Goal: Transaction & Acquisition: Purchase product/service

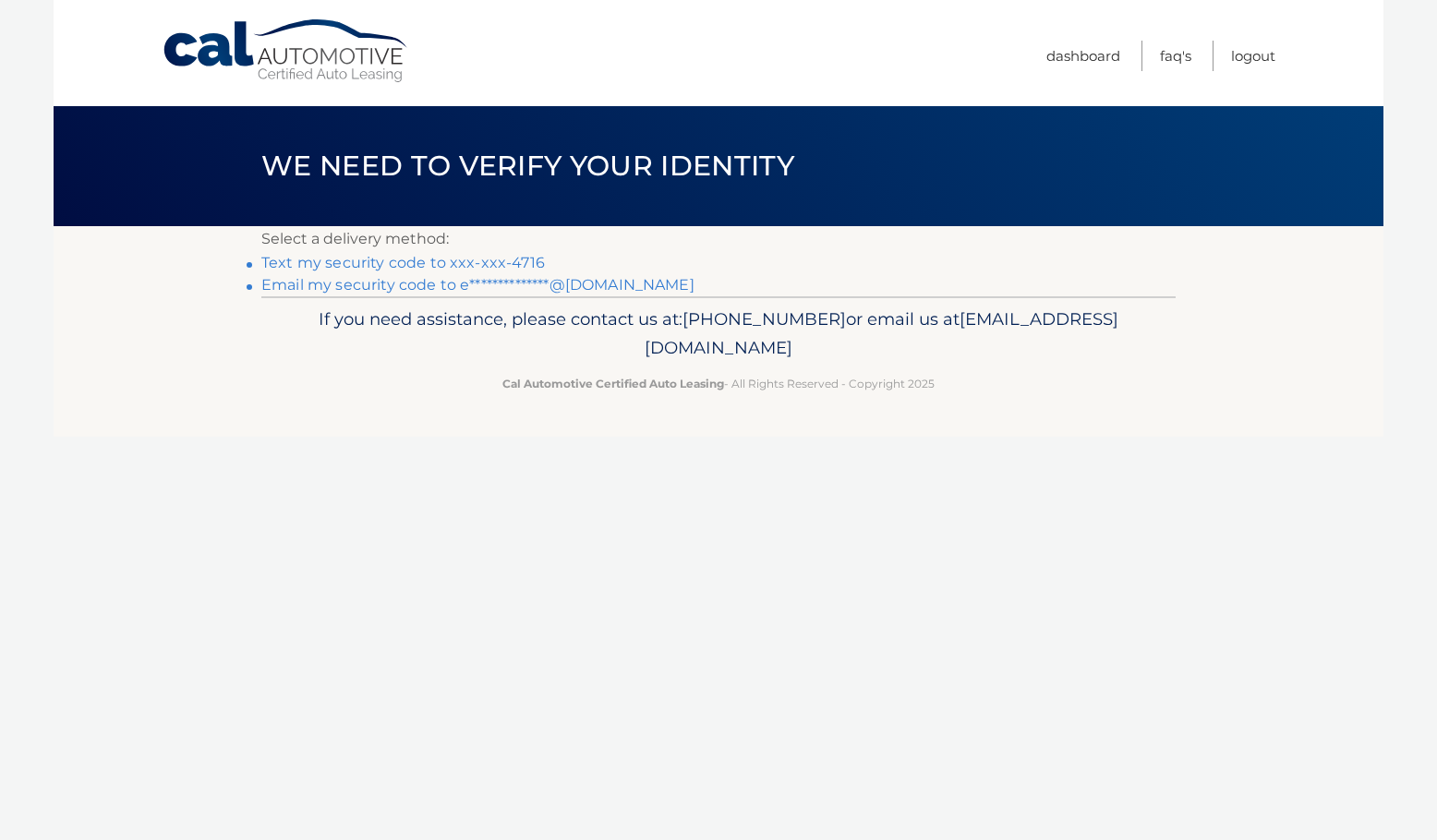
click at [484, 263] on link "Text my security code to xxx-xxx-4716" at bounding box center [402, 262] width 283 height 17
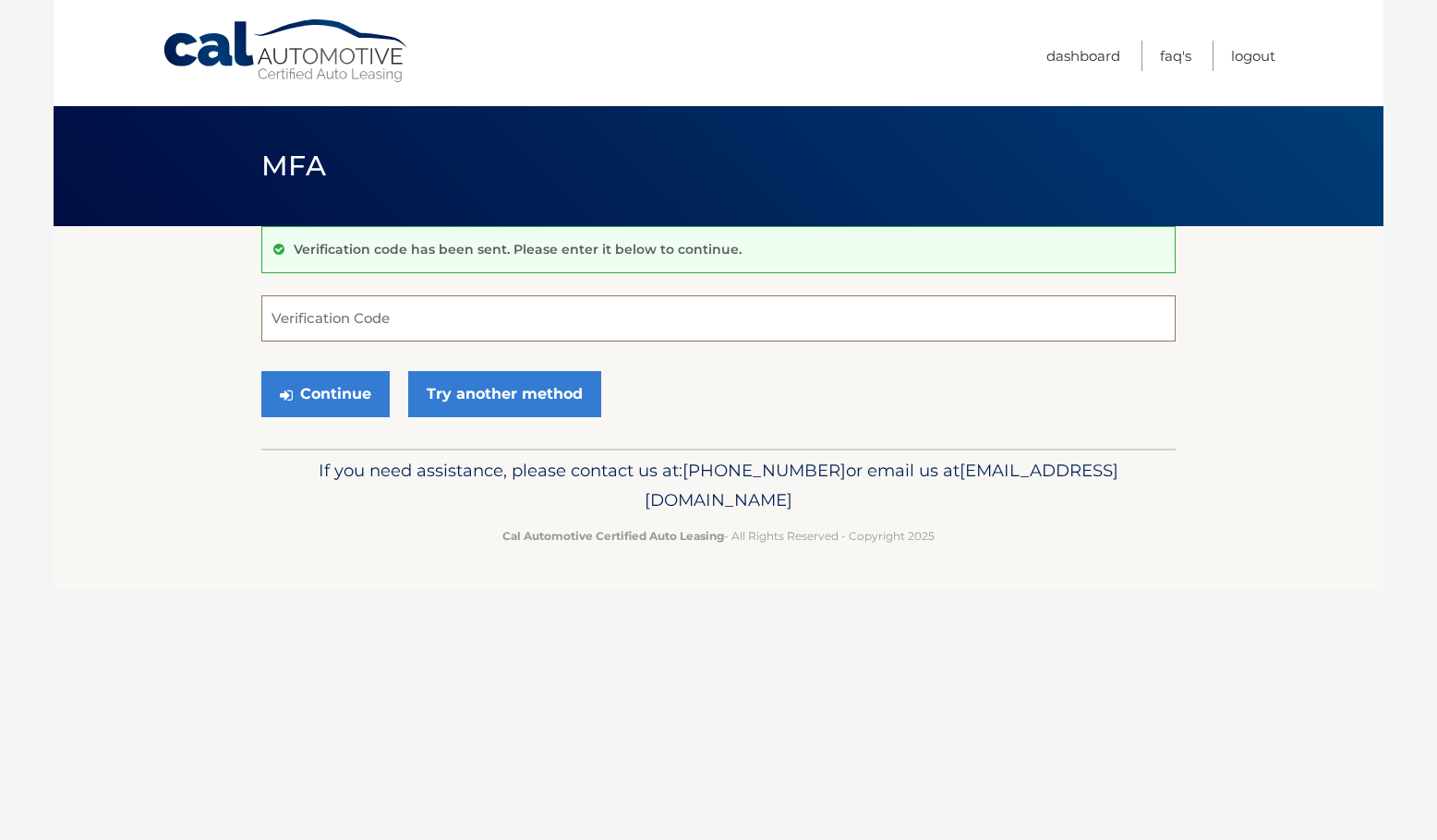
click at [414, 322] on input "Verification Code" at bounding box center [718, 318] width 914 height 46
type input "804849"
click at [261, 371] on button "Continue" at bounding box center [325, 394] width 129 height 46
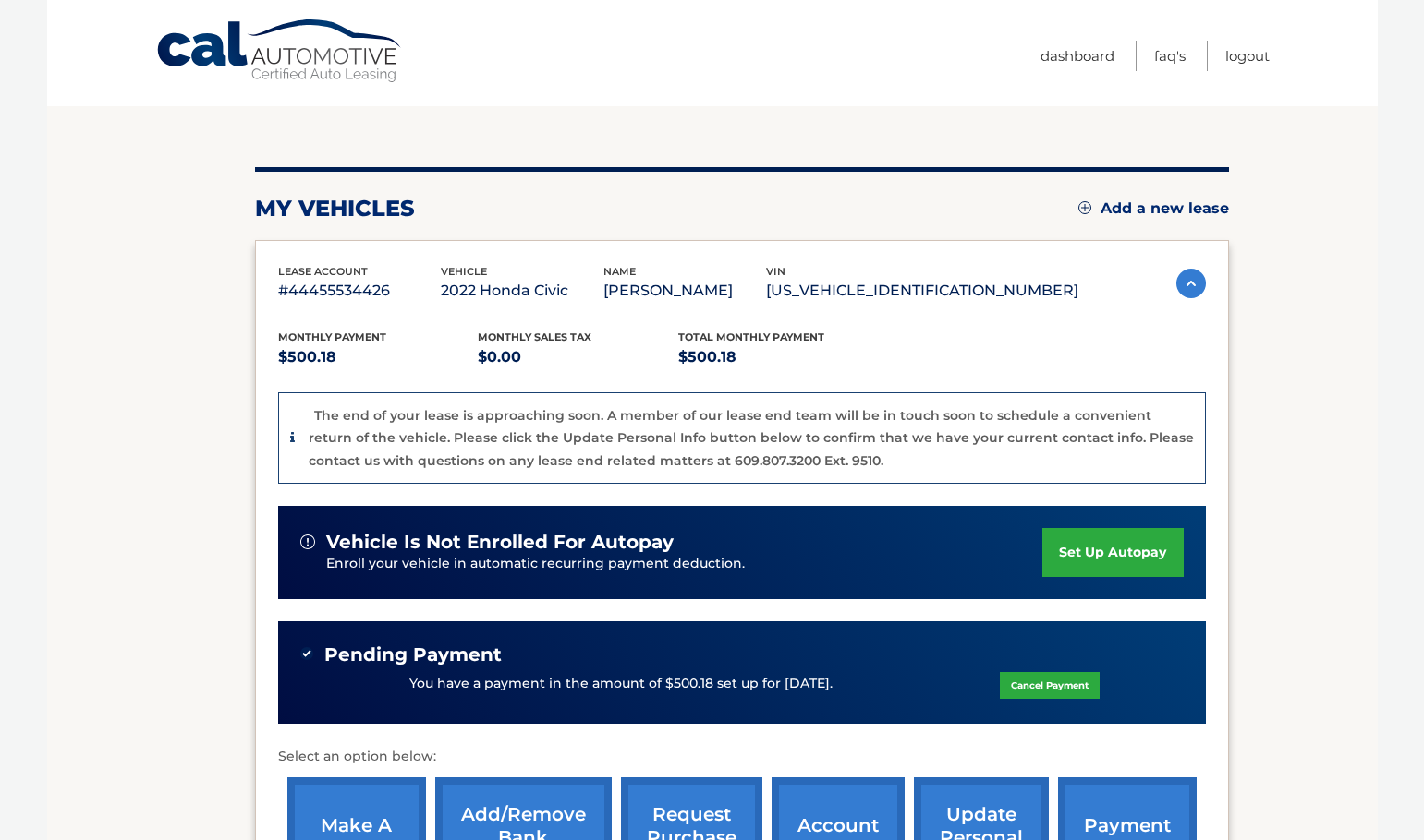
scroll to position [428, 0]
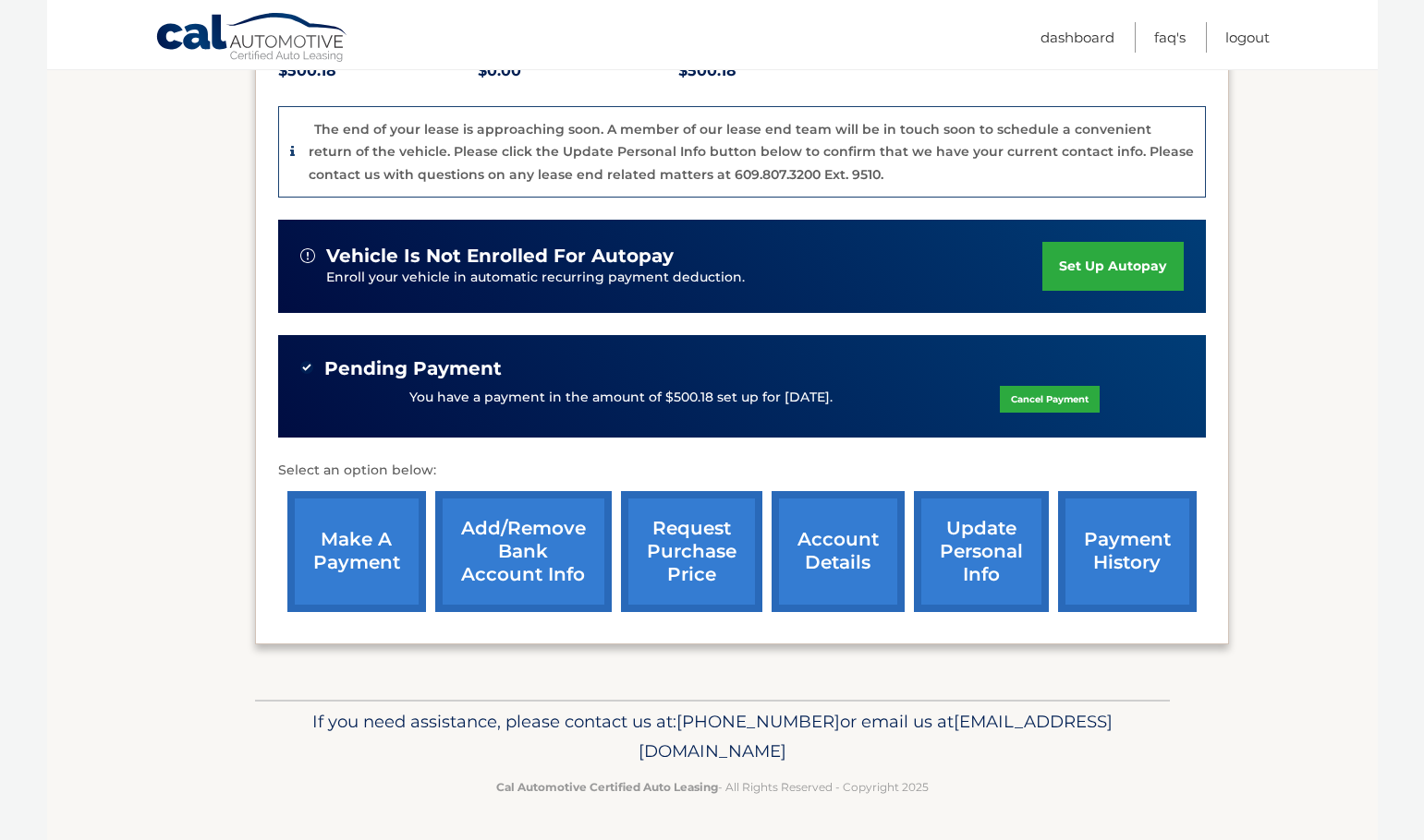
click at [1048, 397] on link "Cancel Payment" at bounding box center [1049, 400] width 100 height 27
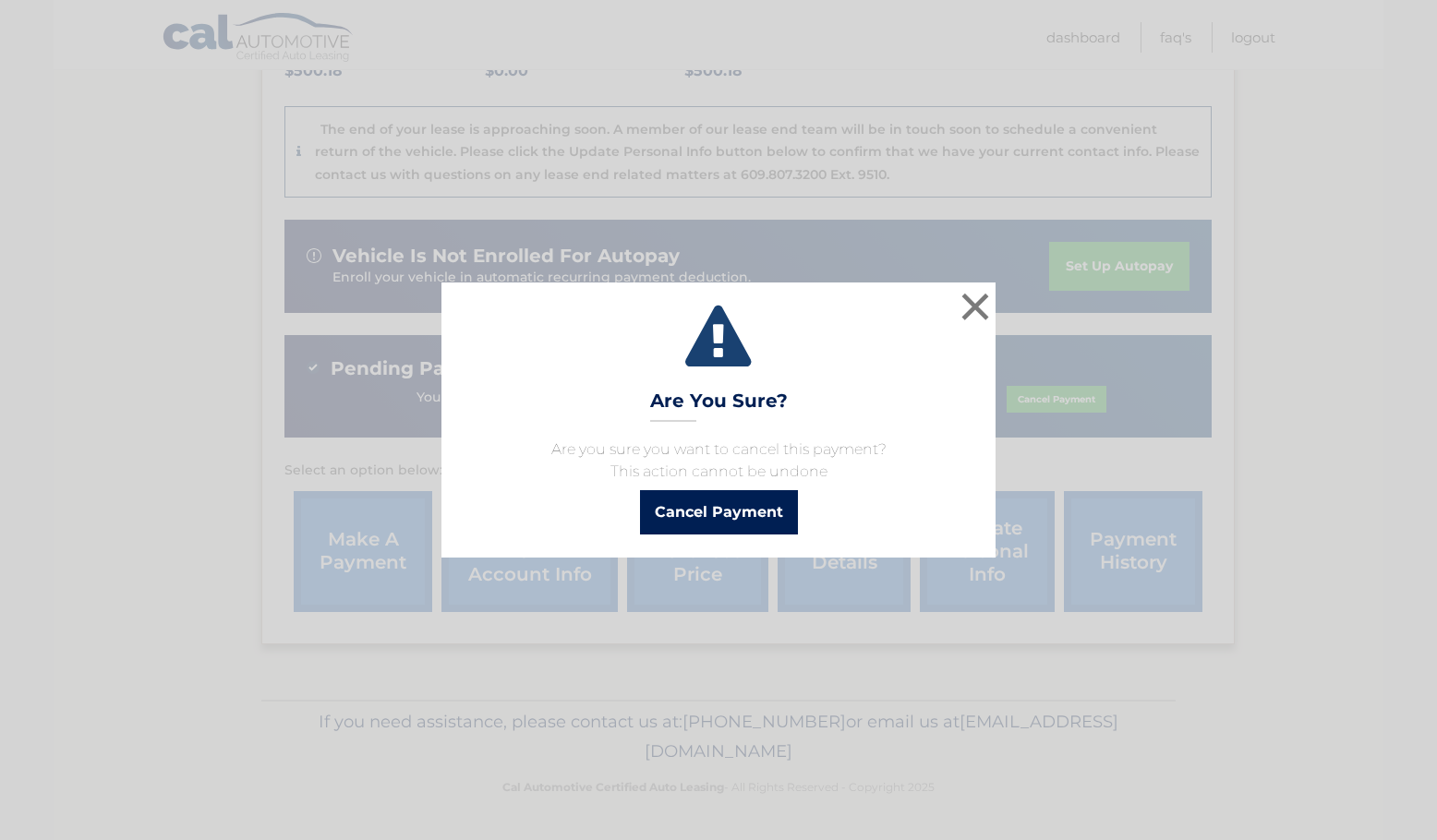
click at [700, 502] on button "Cancel Payment" at bounding box center [719, 512] width 158 height 44
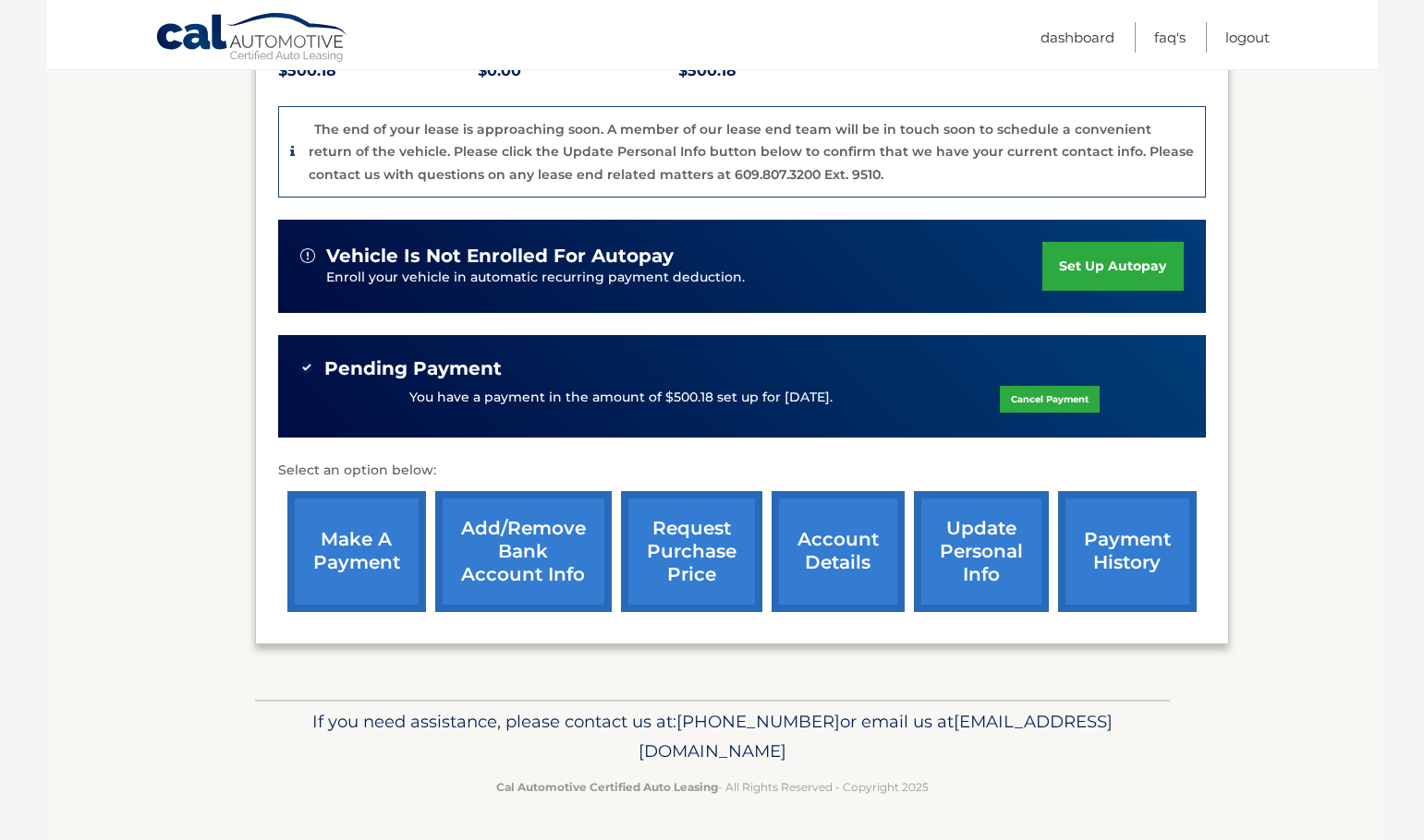
click at [1041, 409] on link "Cancel Payment" at bounding box center [1049, 400] width 100 height 27
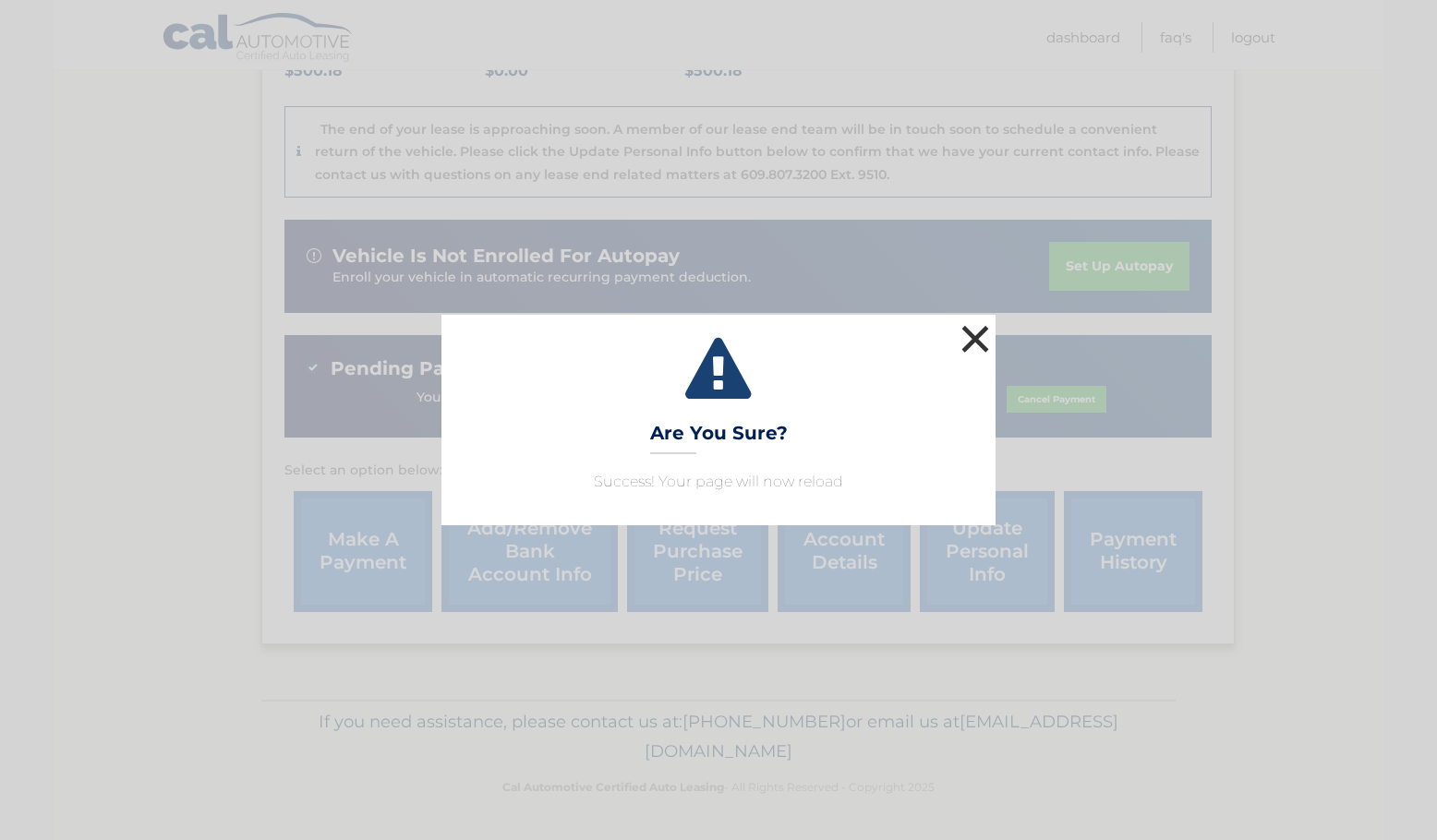
click at [961, 338] on button "×" at bounding box center [975, 338] width 37 height 37
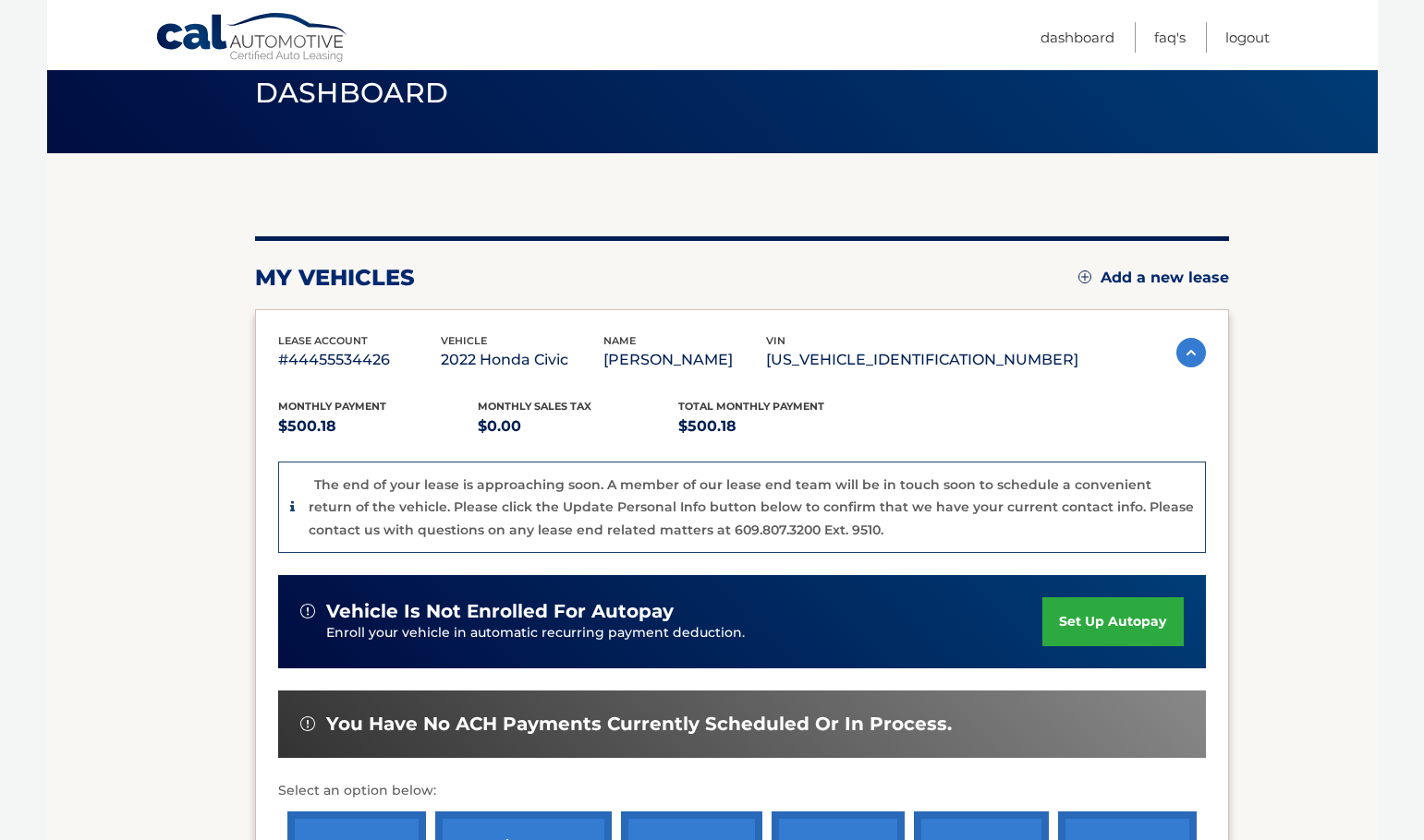
scroll to position [185, 0]
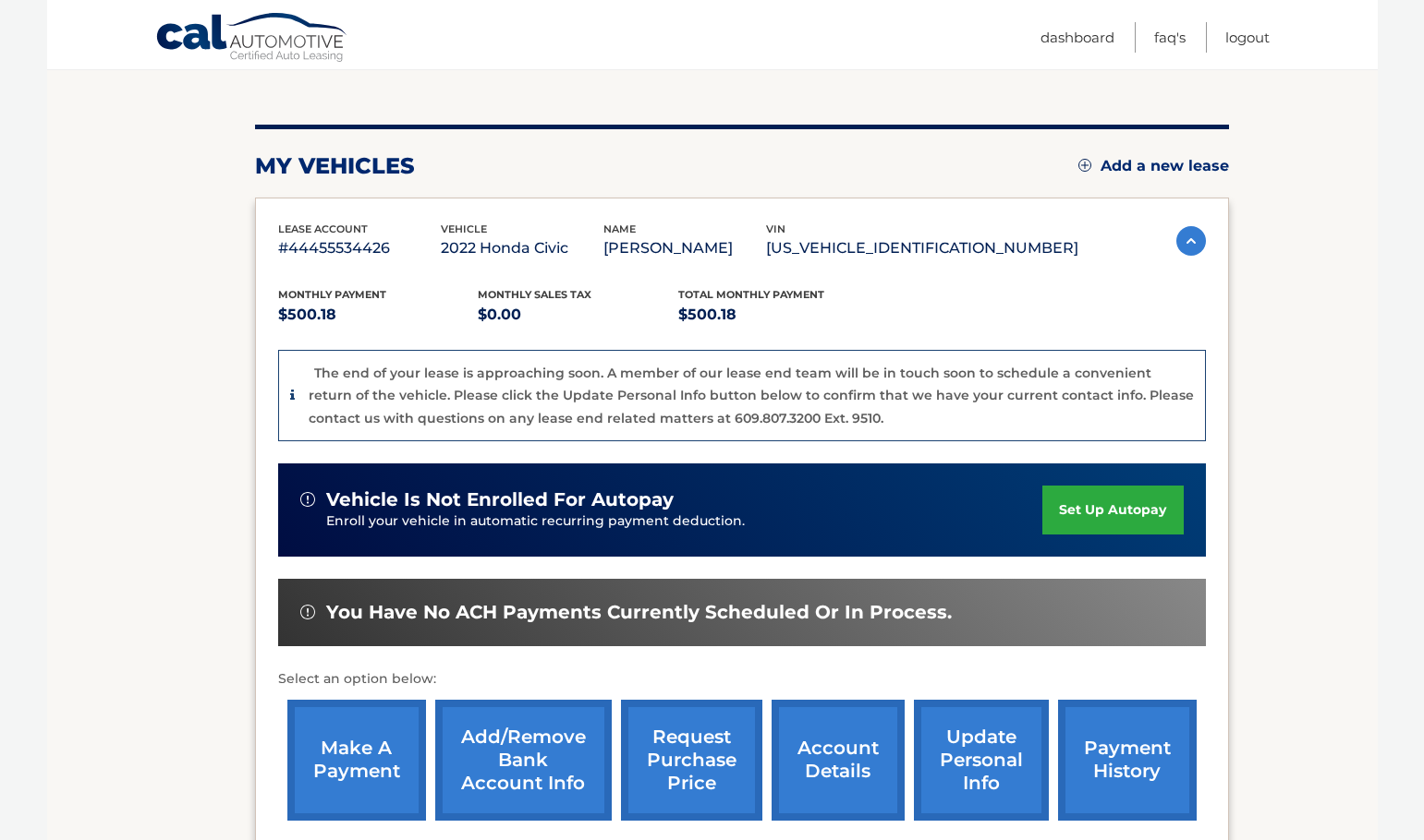
click at [331, 746] on link "make a payment" at bounding box center [356, 760] width 138 height 121
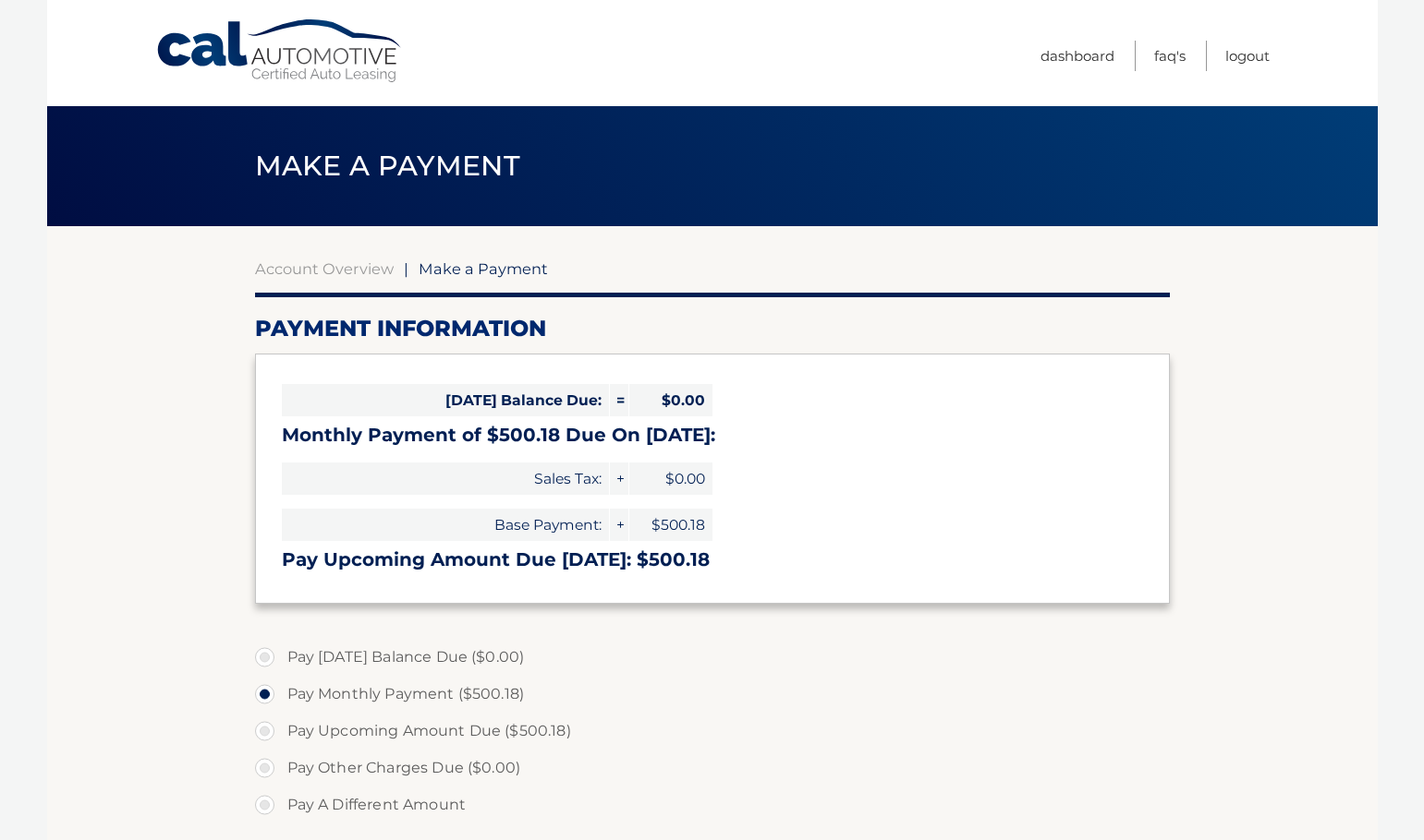
select select "ZjJlOTc1MTUtZTU2ZC00ZWE4LTgxM2ItMTY3ZWYyMTc4Zjc0"
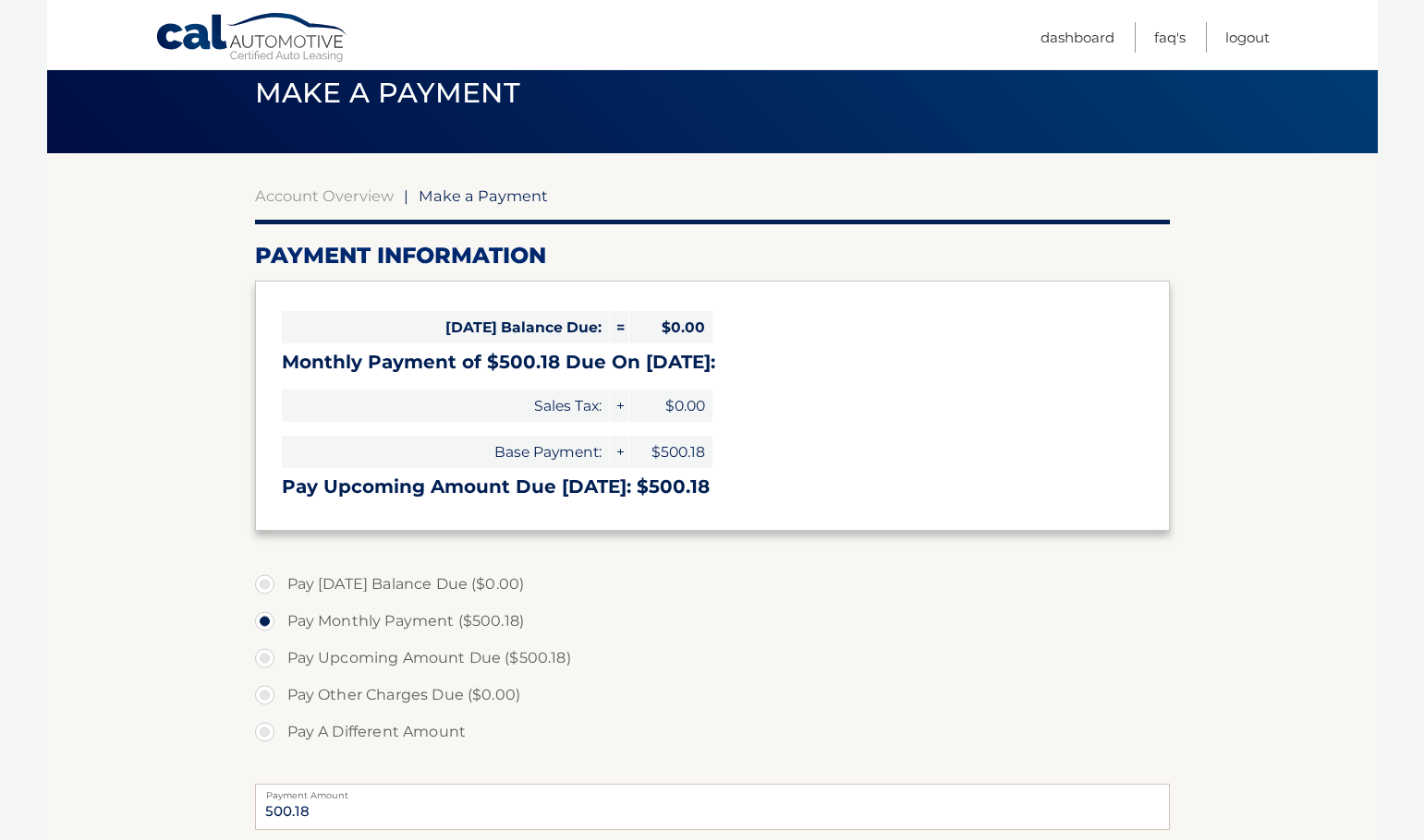
scroll to position [277, 0]
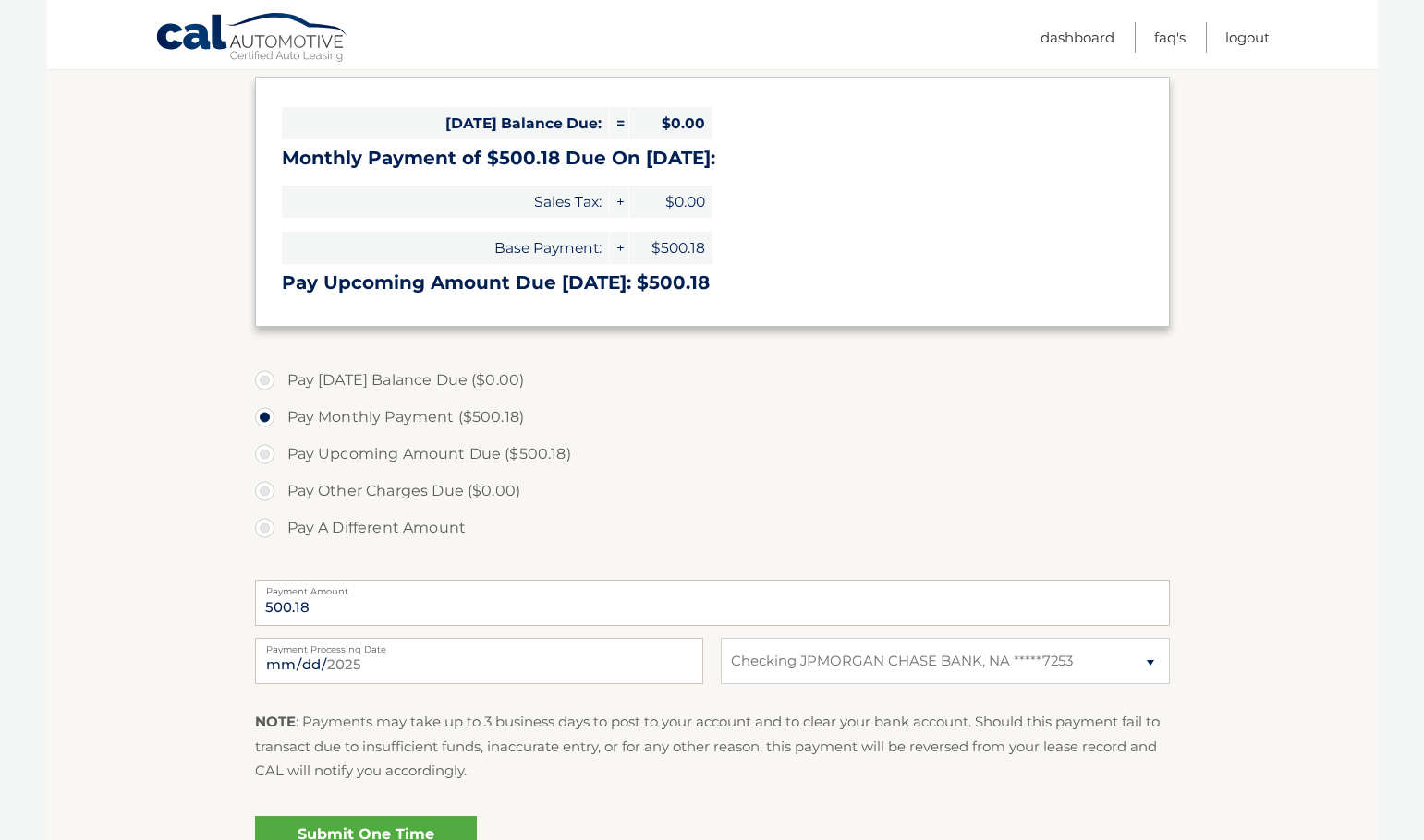
click at [417, 531] on label "Pay A Different Amount" at bounding box center [712, 528] width 915 height 37
click at [280, 531] on input "Pay A Different Amount" at bounding box center [271, 524] width 18 height 30
radio input "true"
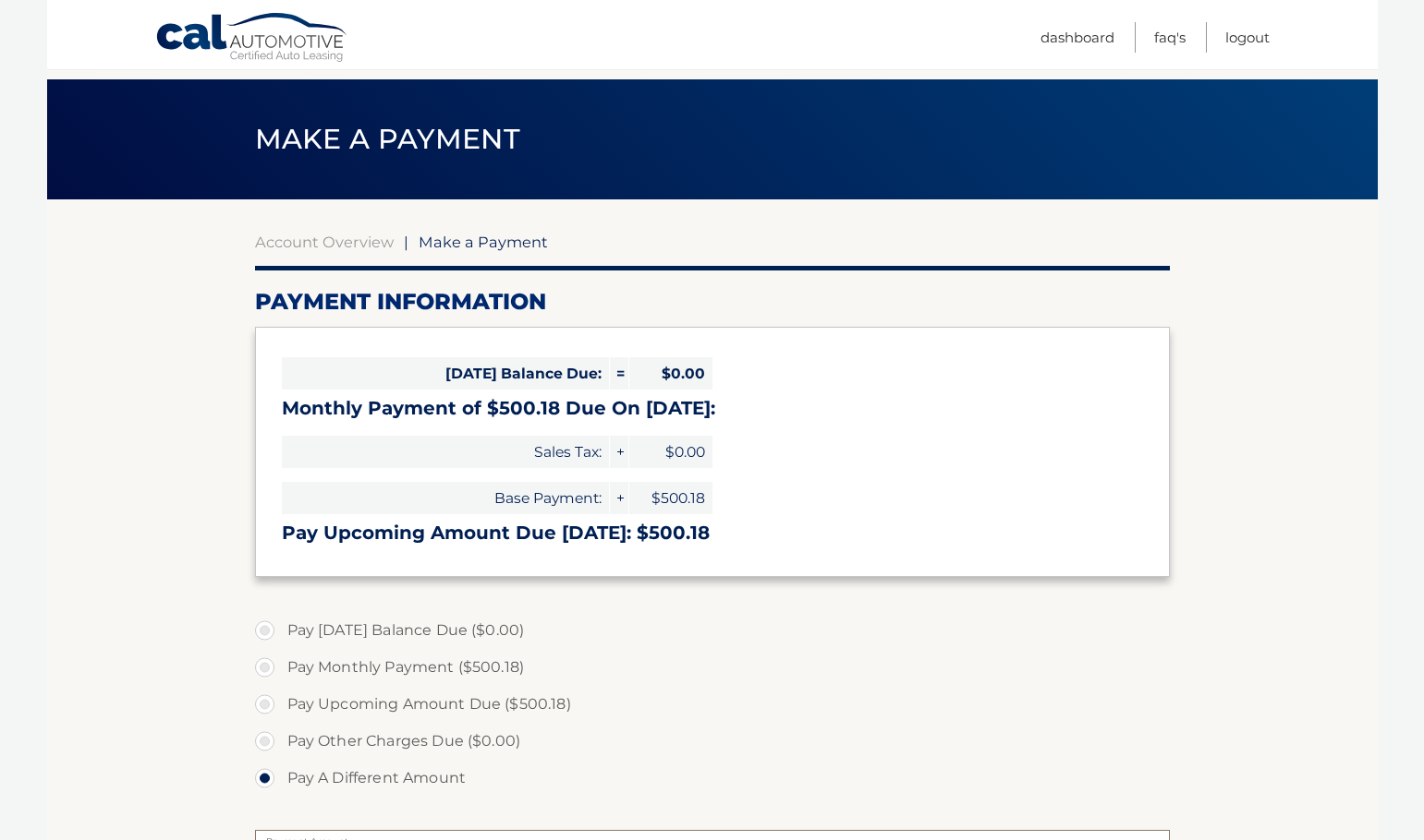
scroll to position [0, 0]
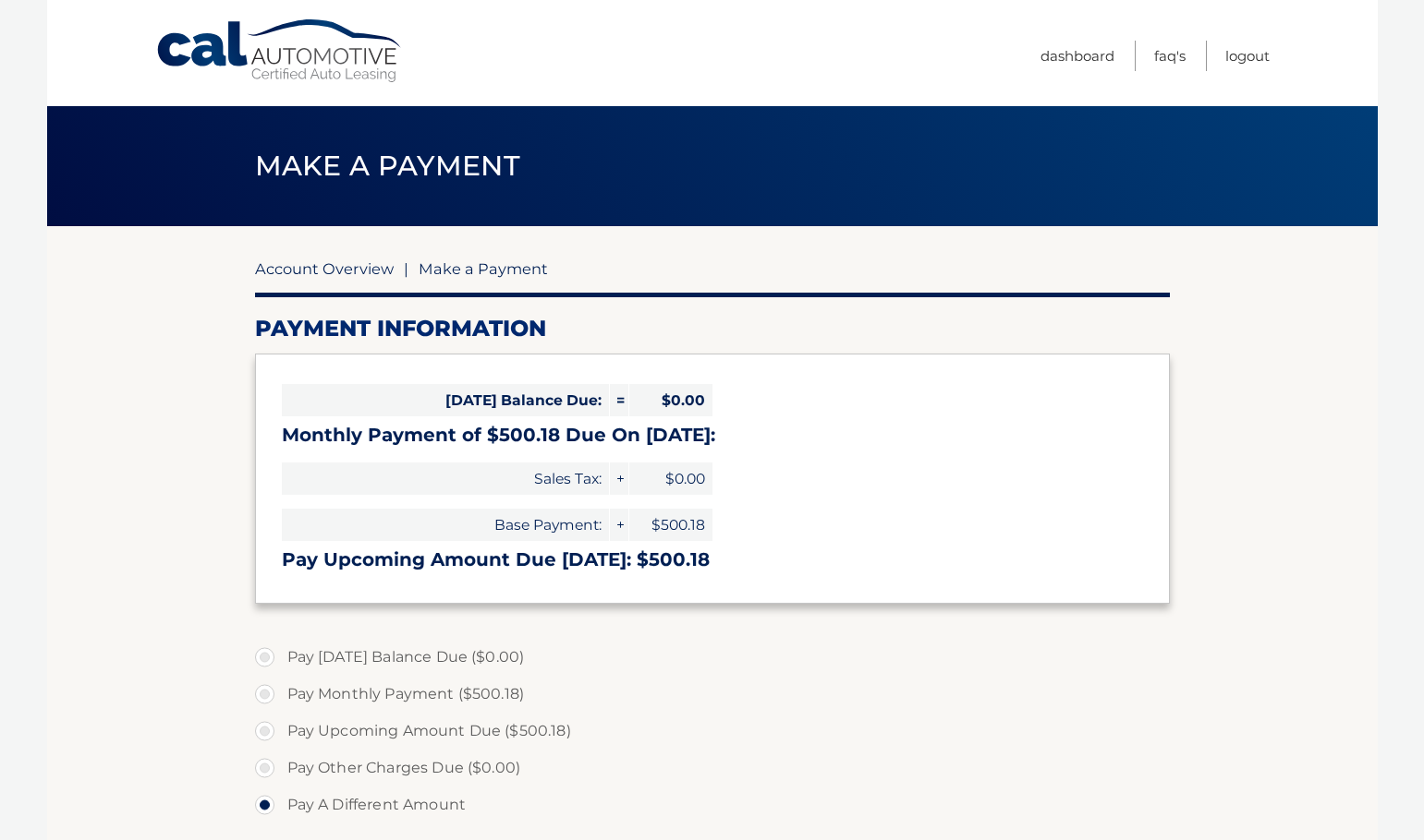
click at [347, 276] on link "Account Overview" at bounding box center [323, 268] width 138 height 18
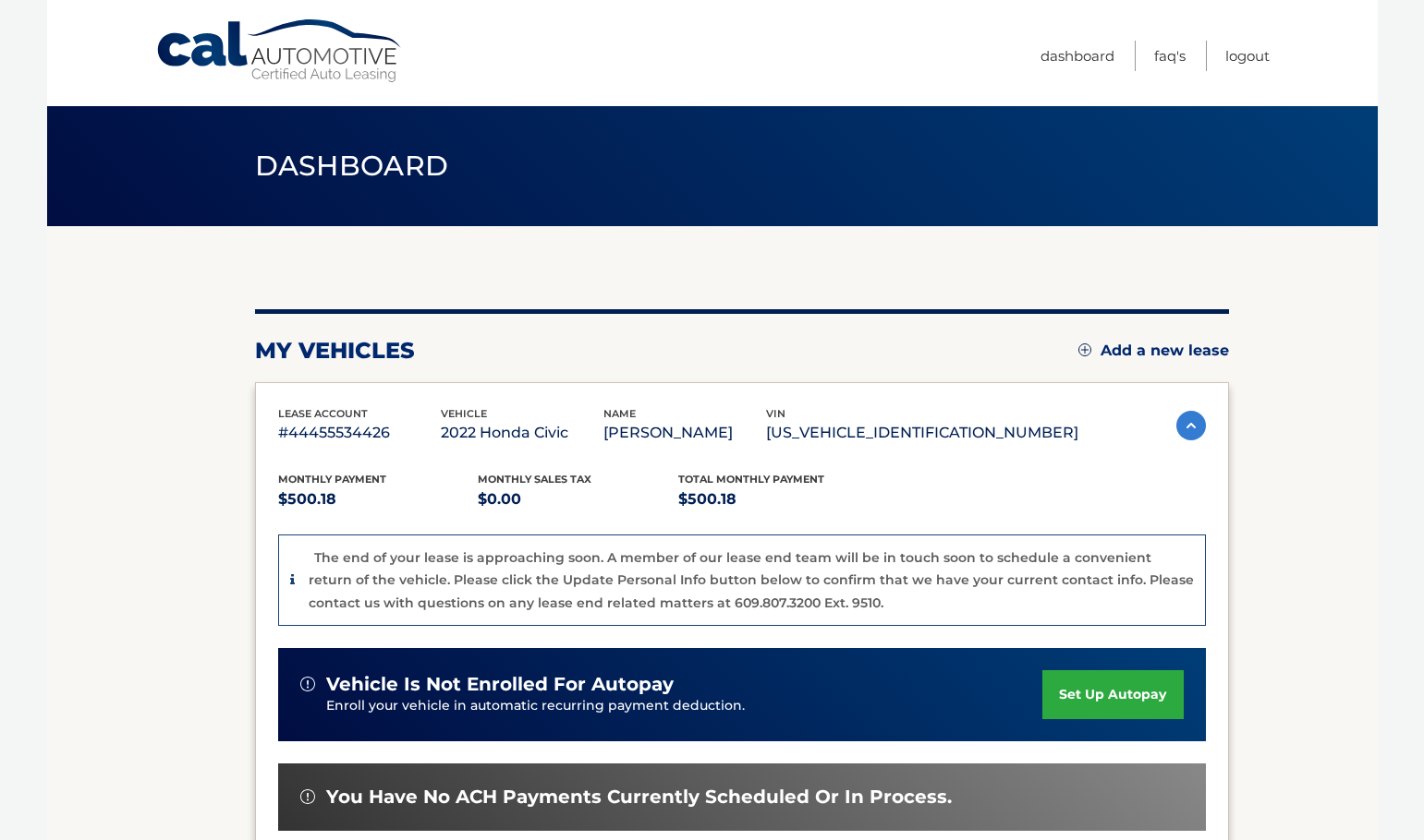
scroll to position [277, 0]
